Goal: Task Accomplishment & Management: Manage account settings

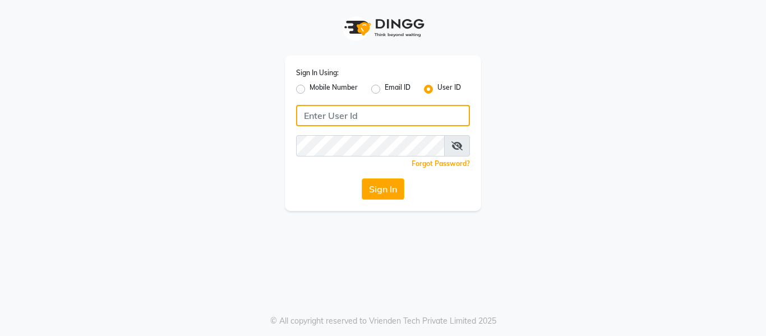
click at [325, 118] on input "Username" at bounding box center [383, 115] width 174 height 21
type input "e3904-01"
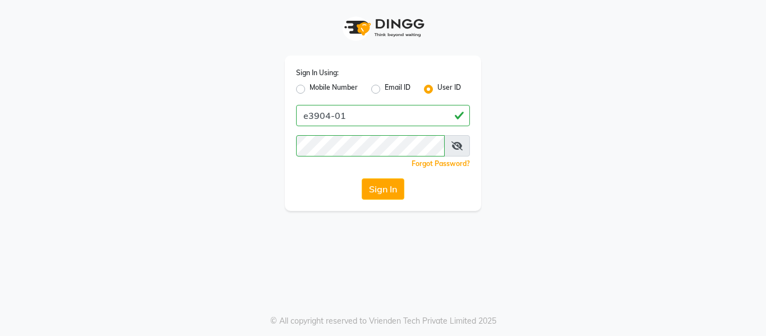
click at [456, 144] on icon at bounding box center [457, 145] width 11 height 9
click at [396, 190] on button "Sign In" at bounding box center [383, 188] width 43 height 21
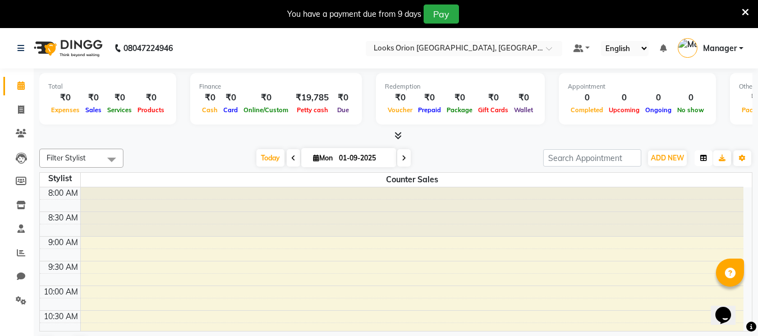
click at [704, 159] on icon "button" at bounding box center [703, 158] width 7 height 7
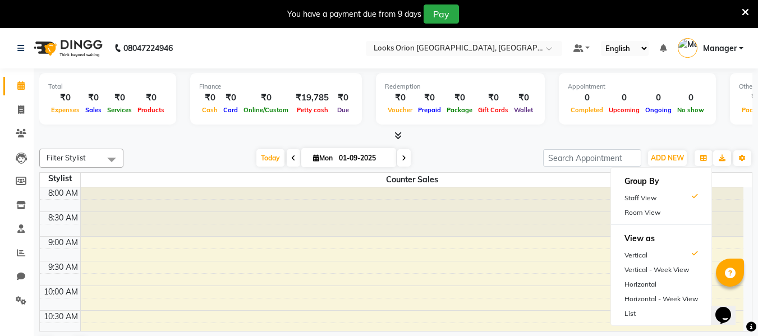
click at [488, 150] on div "Today Mon 01-09-2025" at bounding box center [333, 158] width 408 height 17
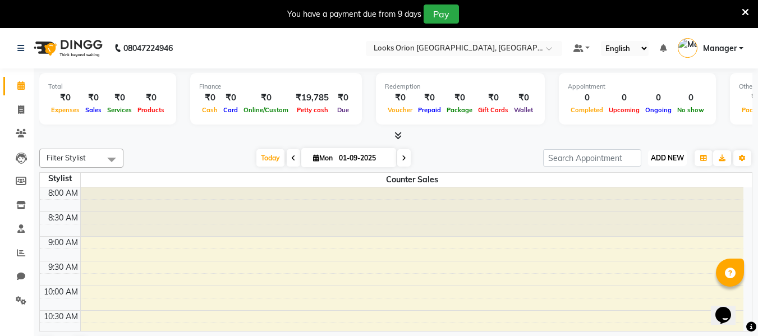
click at [662, 155] on span "ADD NEW" at bounding box center [667, 158] width 33 height 8
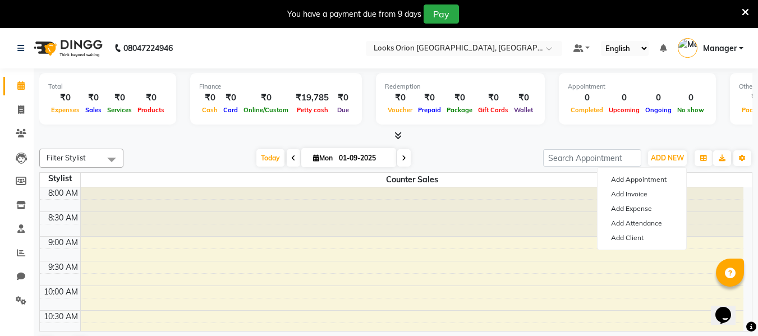
click at [643, 131] on div at bounding box center [395, 136] width 713 height 12
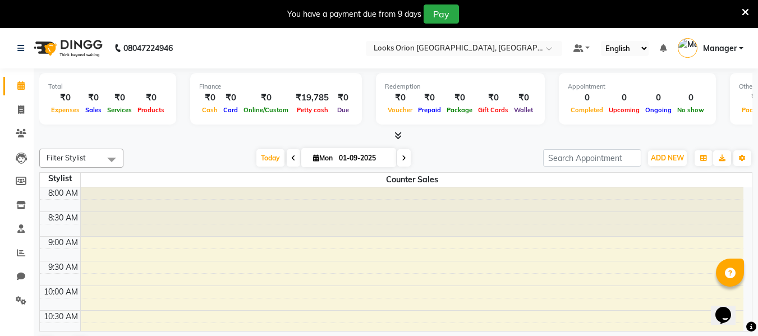
click at [113, 159] on span at bounding box center [111, 159] width 22 height 21
click at [167, 142] on div "Total ₹0 Expenses ₹0 Sales ₹0 Services ₹0 Products Finance ₹0 Cash ₹0 Card ₹0 O…" at bounding box center [396, 216] width 724 height 296
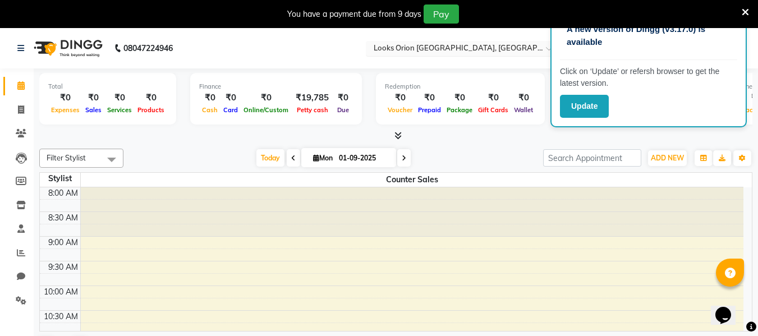
click at [517, 44] on input "text" at bounding box center [452, 49] width 163 height 11
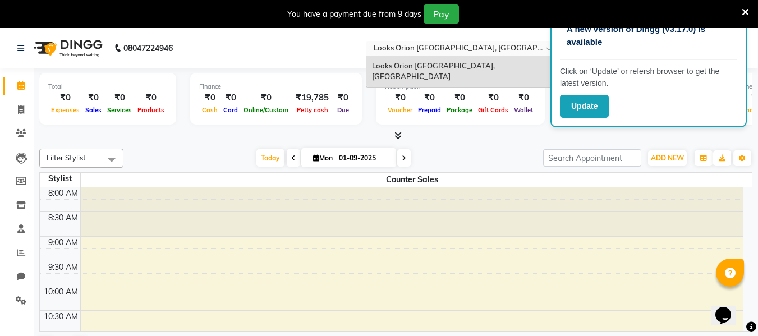
click at [324, 38] on nav "08047224946 Select Location × Looks Orion East Mall, Bengaluru Looks Orion East…" at bounding box center [379, 48] width 758 height 40
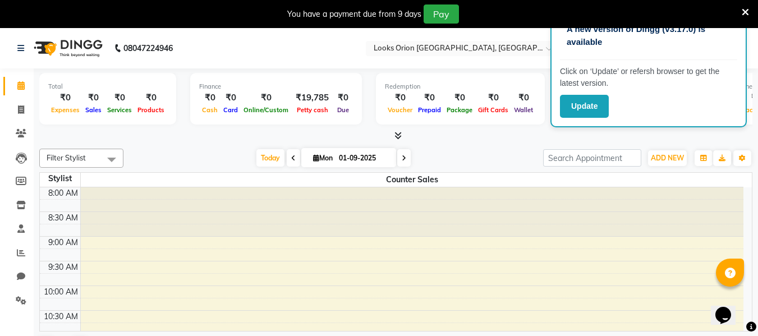
click at [243, 45] on nav "08047224946 Select Location × Looks Orion East Mall, Bengaluru Default Panel My…" at bounding box center [379, 48] width 758 height 40
drag, startPoint x: 19, startPoint y: 0, endPoint x: 20, endPoint y: 48, distance: 48.2
click at [20, 48] on icon at bounding box center [20, 48] width 7 height 8
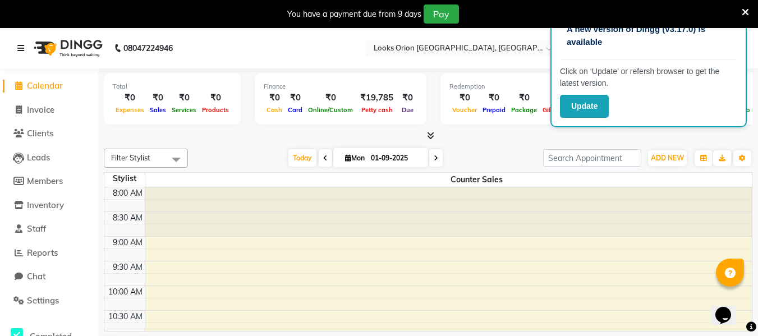
click at [20, 48] on icon at bounding box center [20, 48] width 7 height 8
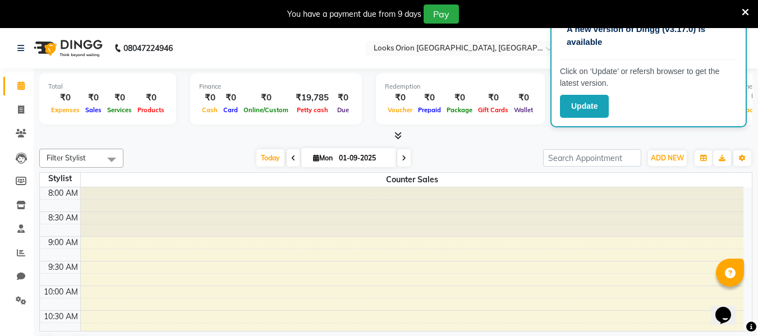
click at [258, 55] on nav "08047224946 Select Location × Looks Orion East Mall, Bengaluru Default Panel My…" at bounding box center [379, 48] width 758 height 40
click at [572, 109] on button "Update" at bounding box center [584, 106] width 49 height 23
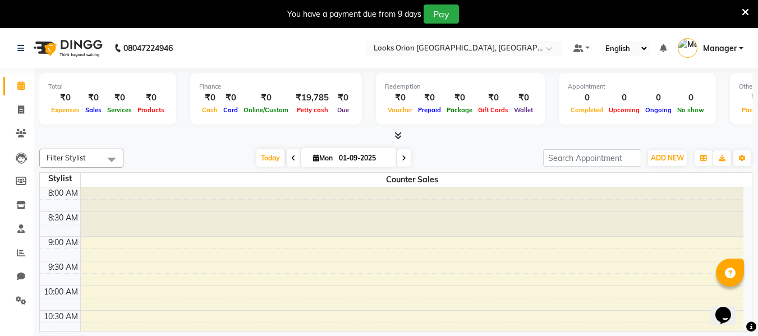
click at [742, 46] on link "Manager" at bounding box center [711, 48] width 66 height 19
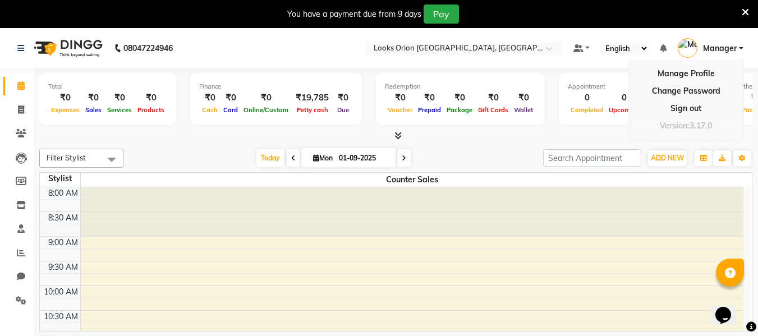
click at [499, 38] on nav "08047224946 Select Location × Looks Orion [GEOGRAPHIC_DATA], [GEOGRAPHIC_DATA] …" at bounding box center [379, 48] width 758 height 40
